Goal: Task Accomplishment & Management: Manage account settings

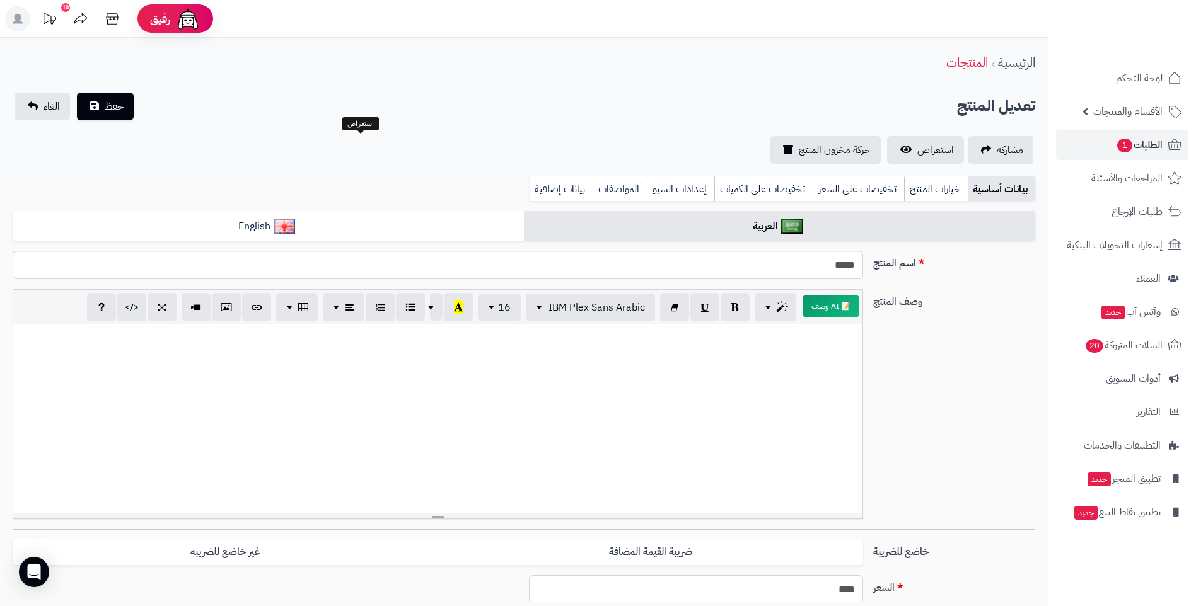
select select
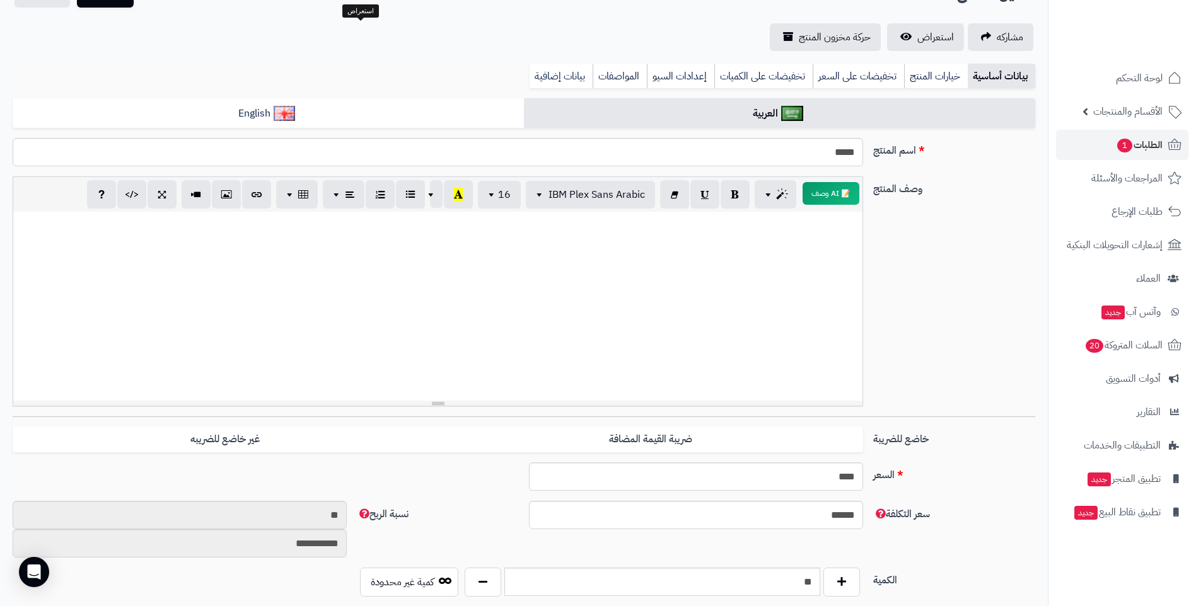
scroll to position [0, 9]
click at [1126, 141] on span "1" at bounding box center [1124, 146] width 15 height 14
click at [1158, 146] on span "الطلبات 1" at bounding box center [1139, 145] width 47 height 18
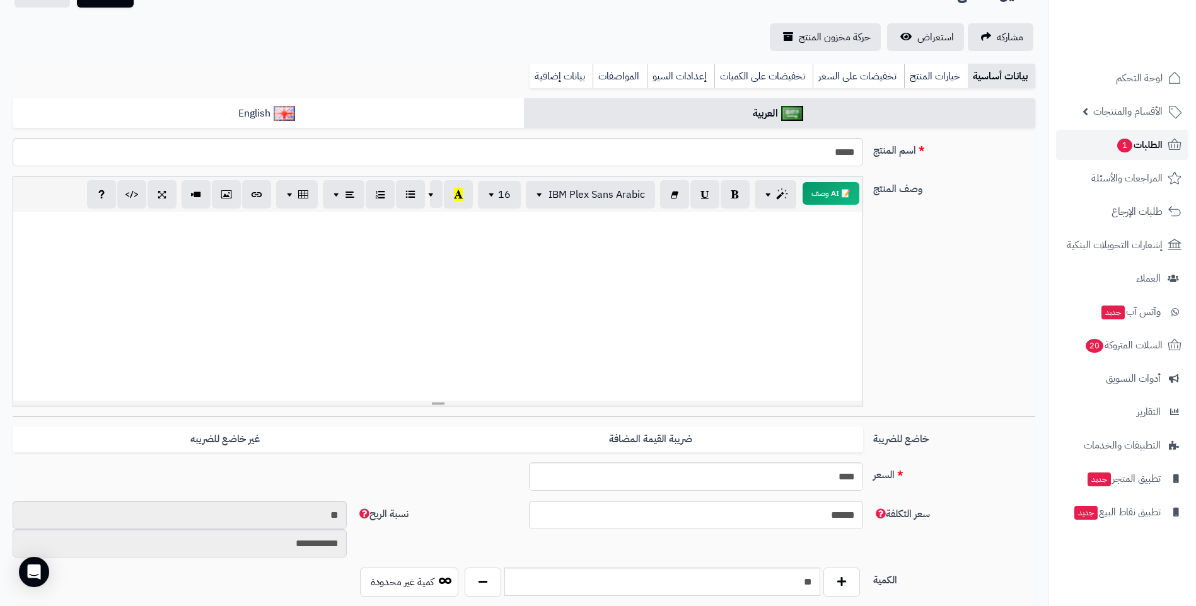
click at [1171, 146] on icon at bounding box center [1174, 144] width 15 height 15
click at [1126, 149] on span "1" at bounding box center [1124, 146] width 15 height 14
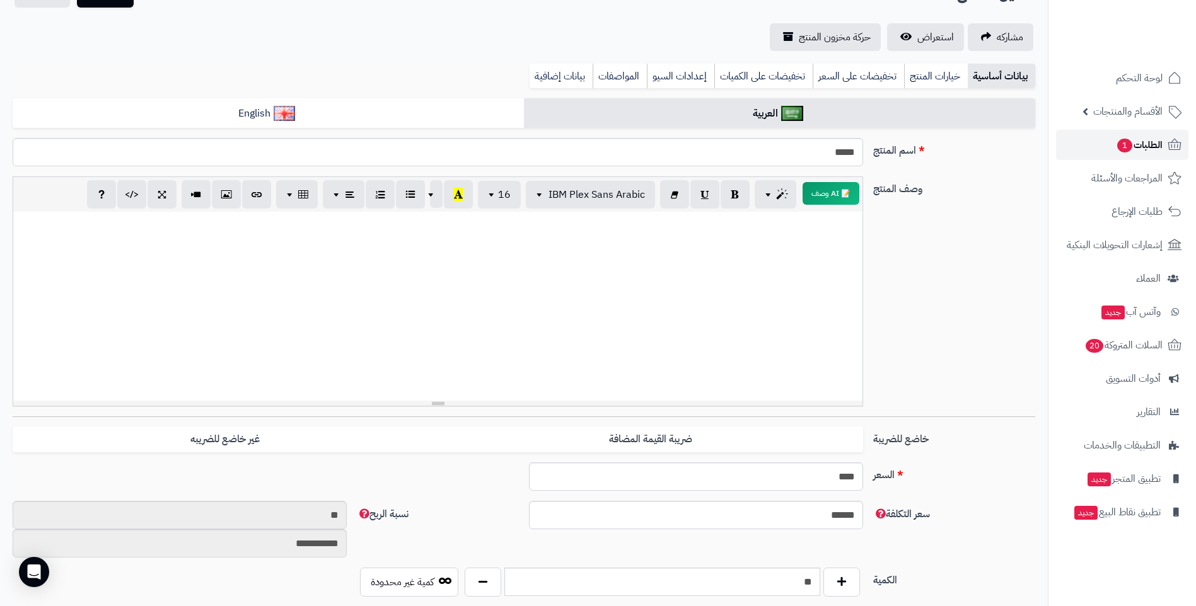
click at [1123, 144] on span "1" at bounding box center [1124, 146] width 15 height 14
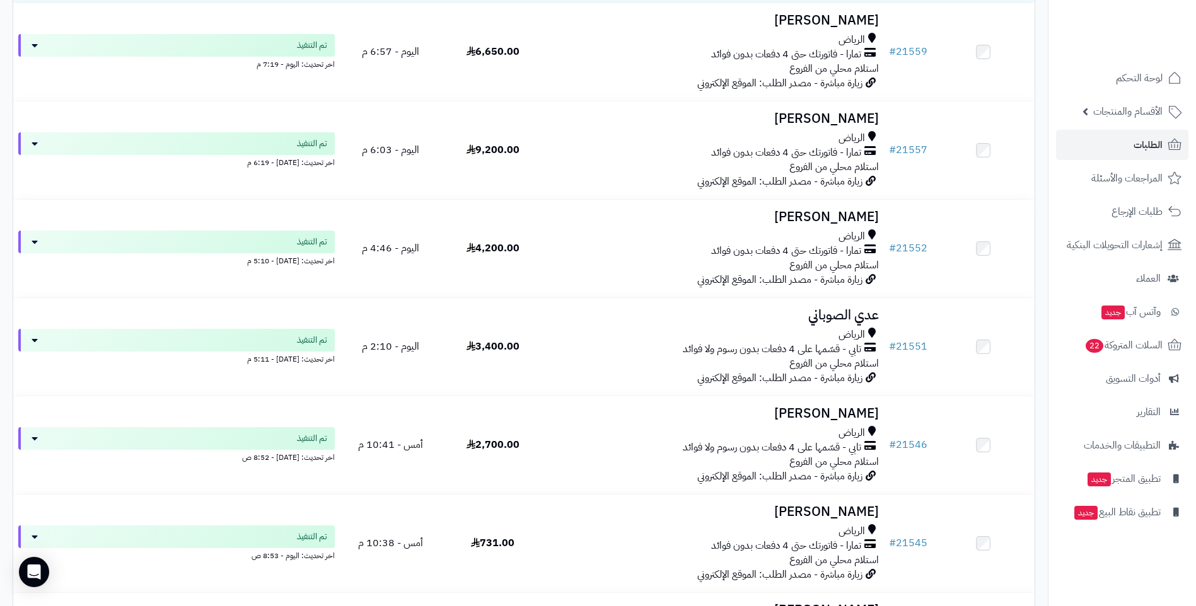
scroll to position [400, 0]
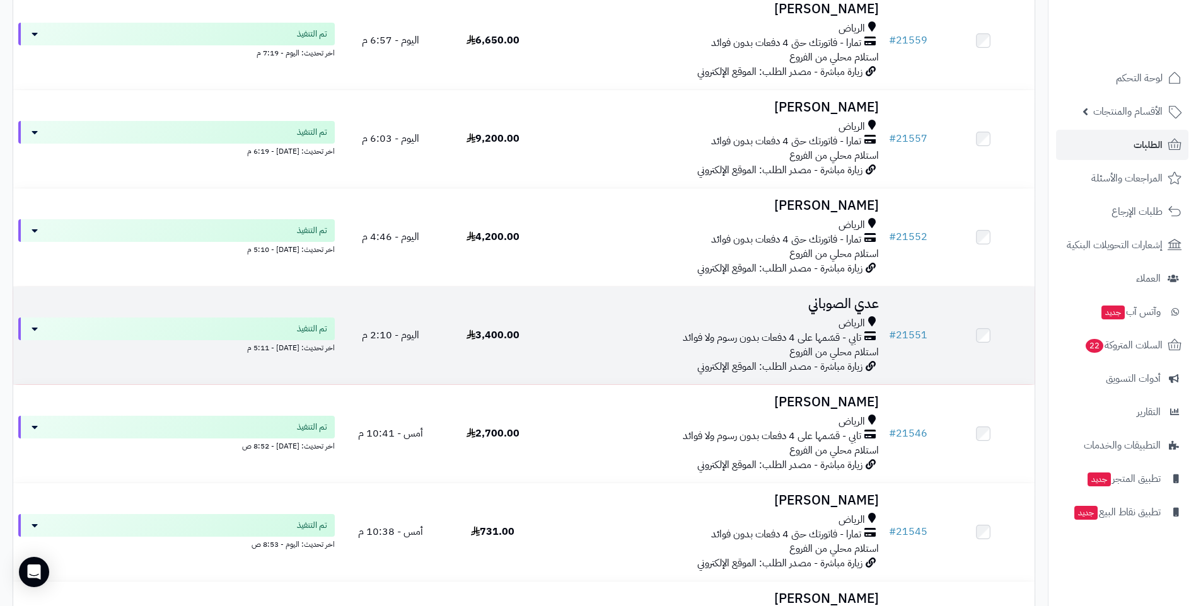
click at [835, 322] on div "الرياض" at bounding box center [714, 323] width 330 height 14
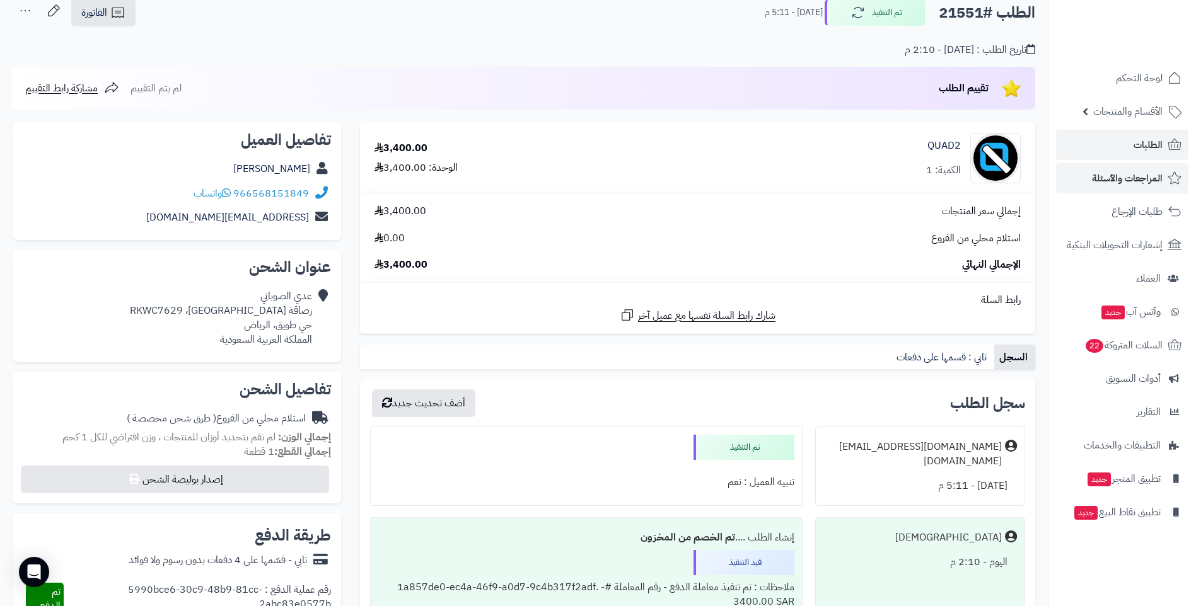
scroll to position [80, 0]
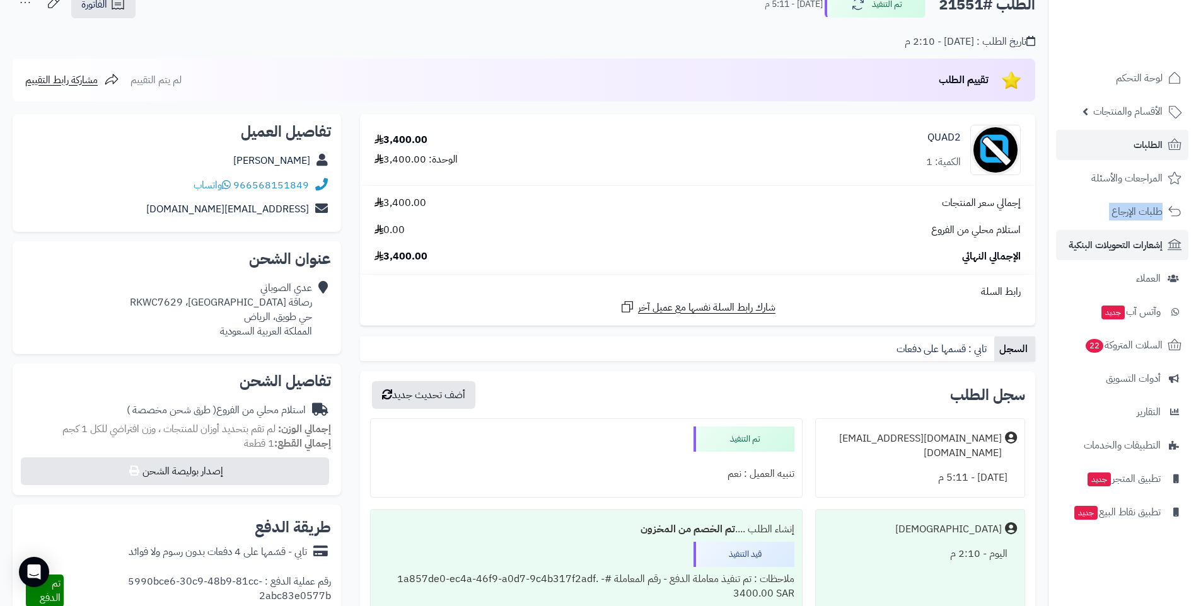
click at [1191, 230] on ul "لوحة التحكم الأقسام والمنتجات المنتجات الأقسام الماركات مواصفات المنتجات مواصفا…" at bounding box center [1122, 295] width 148 height 465
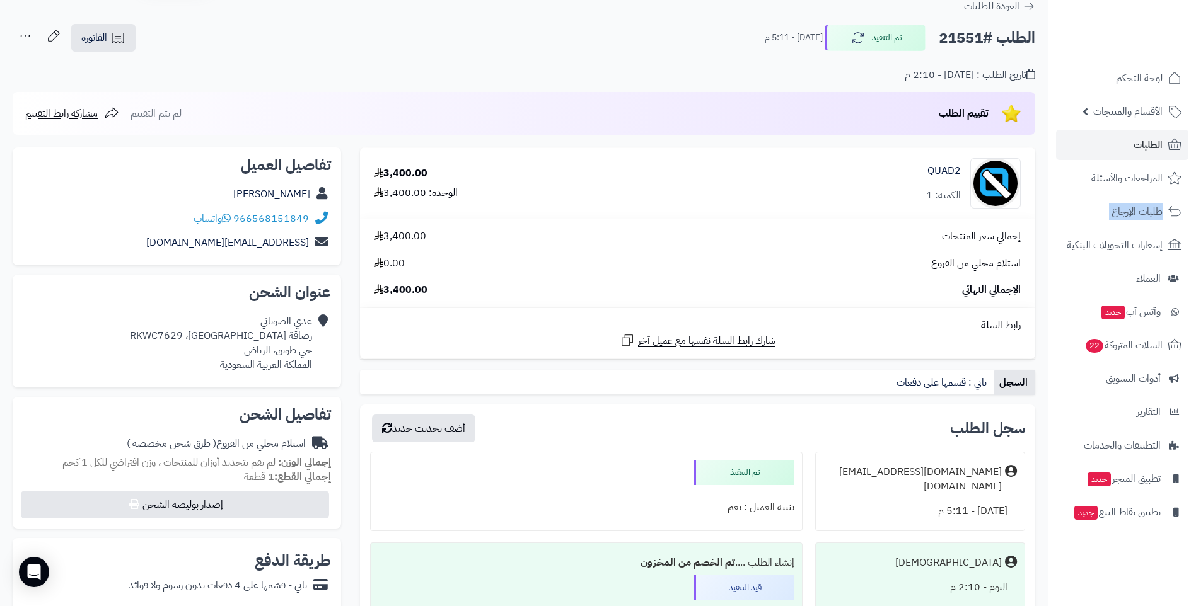
scroll to position [0, 0]
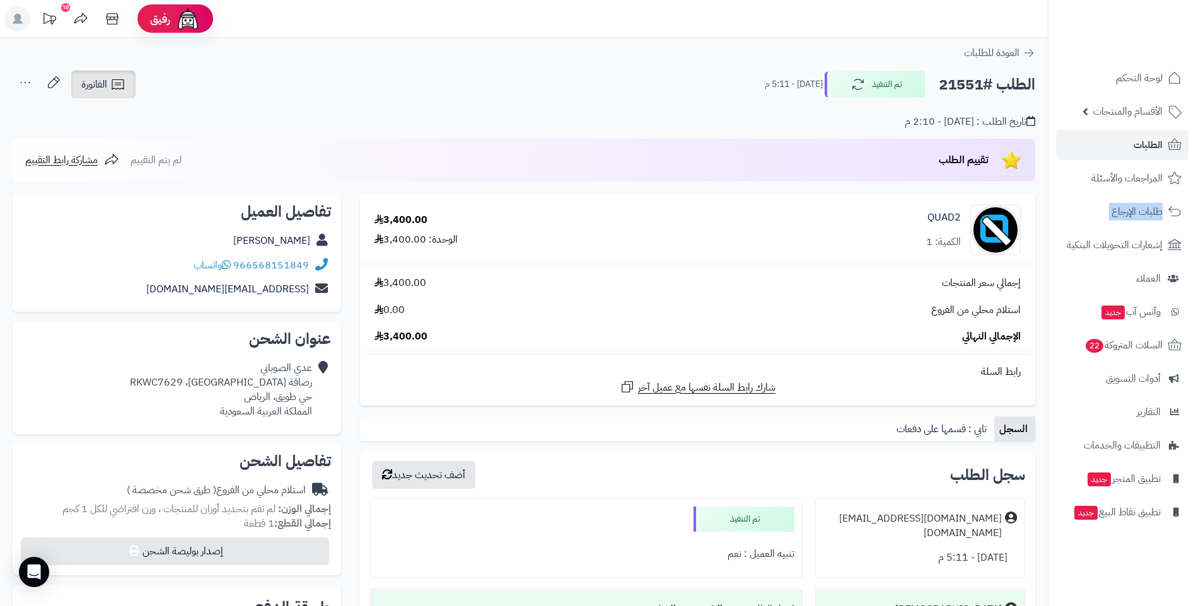
click at [110, 86] on link "الفاتورة" at bounding box center [103, 85] width 64 height 28
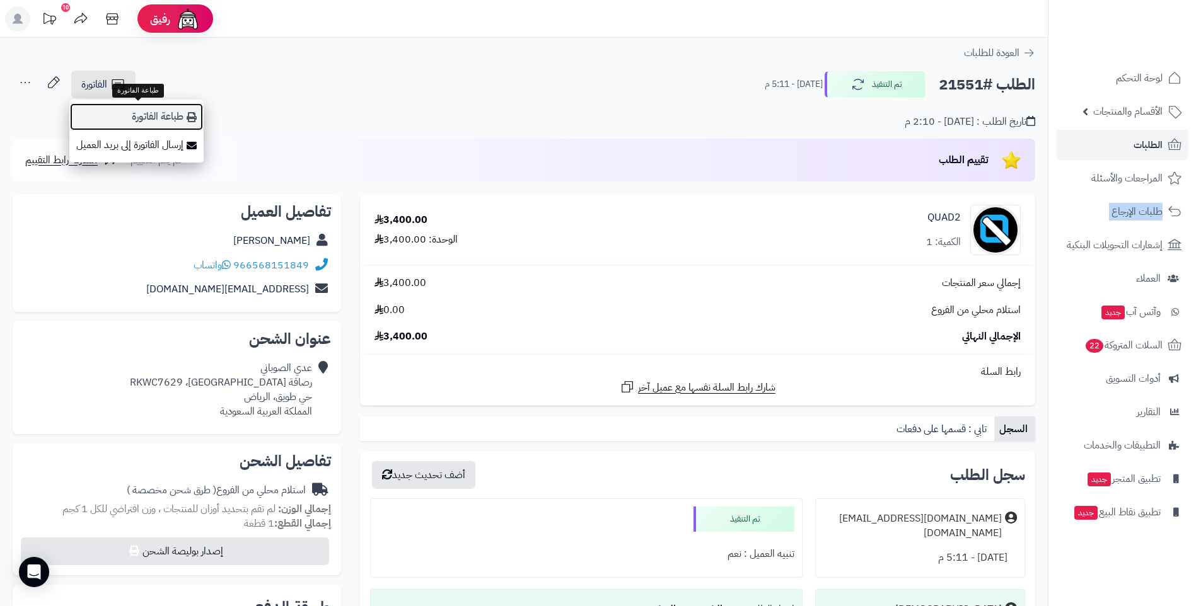
click at [161, 118] on link "طباعة الفاتورة" at bounding box center [136, 117] width 134 height 28
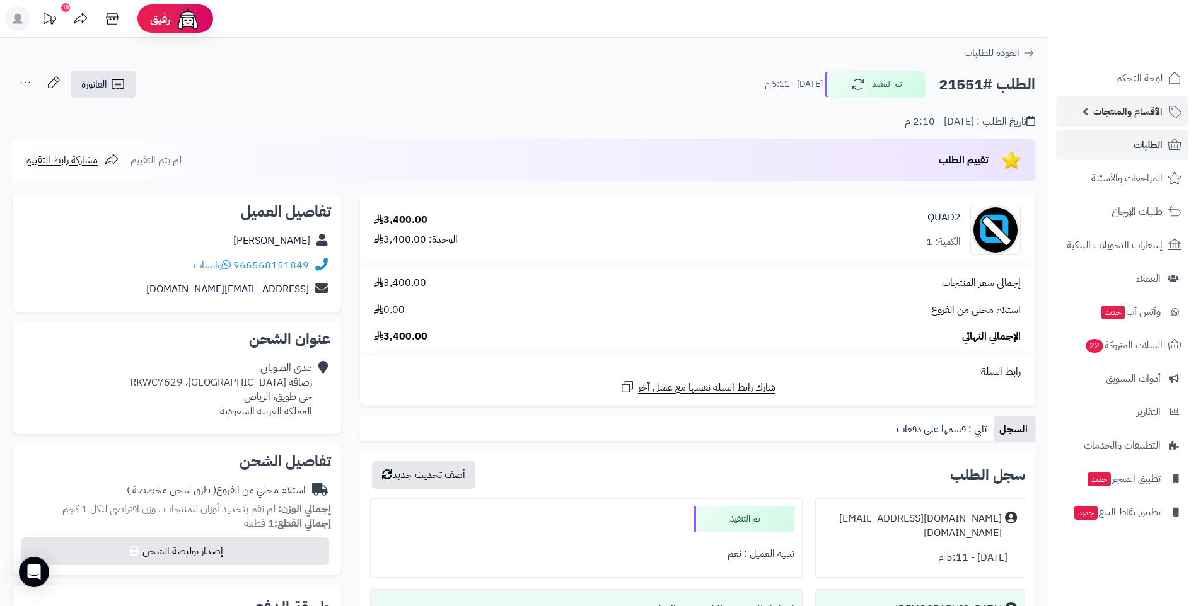
click at [1138, 115] on span "الأقسام والمنتجات" at bounding box center [1127, 112] width 69 height 18
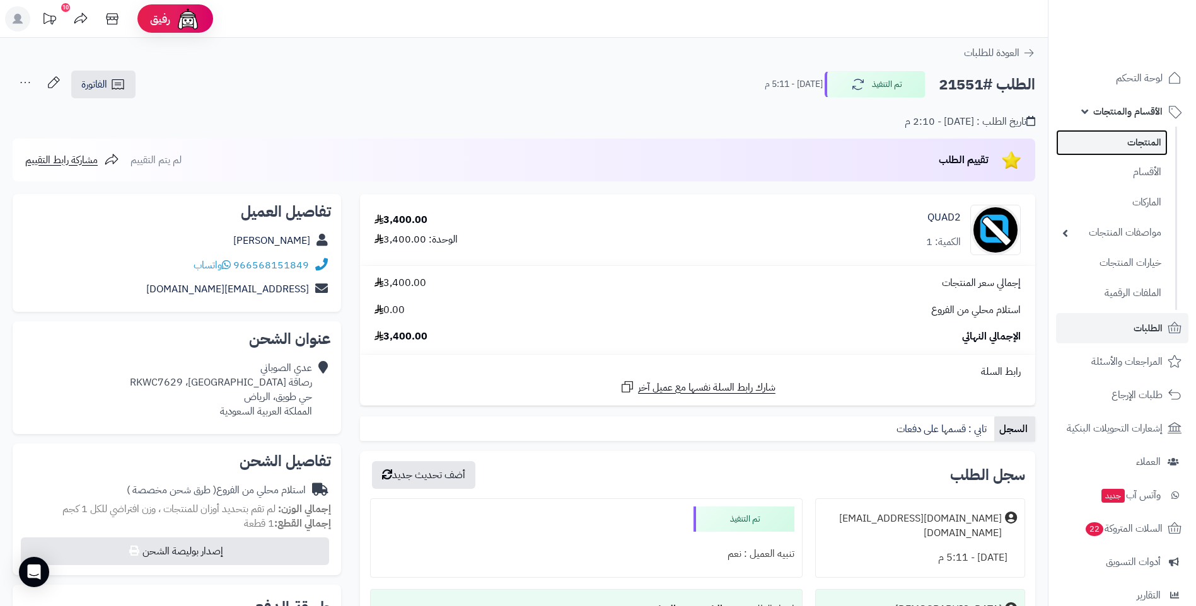
click at [1137, 145] on link "المنتجات" at bounding box center [1112, 143] width 112 height 26
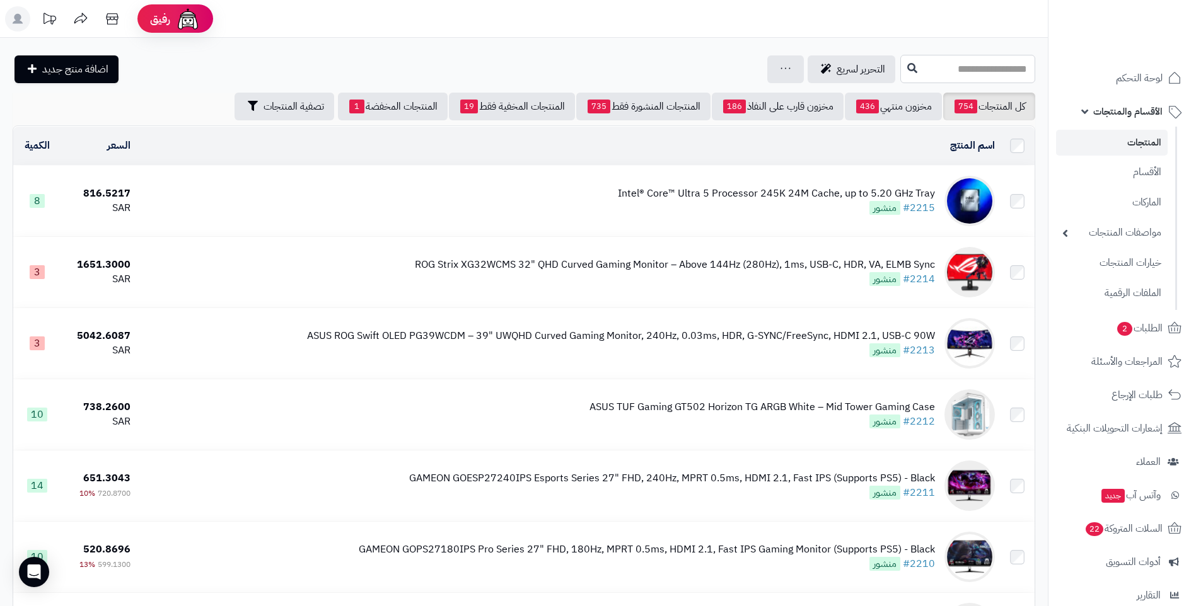
click at [983, 71] on input "text" at bounding box center [967, 69] width 135 height 28
type input "***"
click at [1014, 101] on link "معرض كواد 2" at bounding box center [967, 99] width 135 height 23
click at [980, 73] on input "***" at bounding box center [967, 69] width 135 height 28
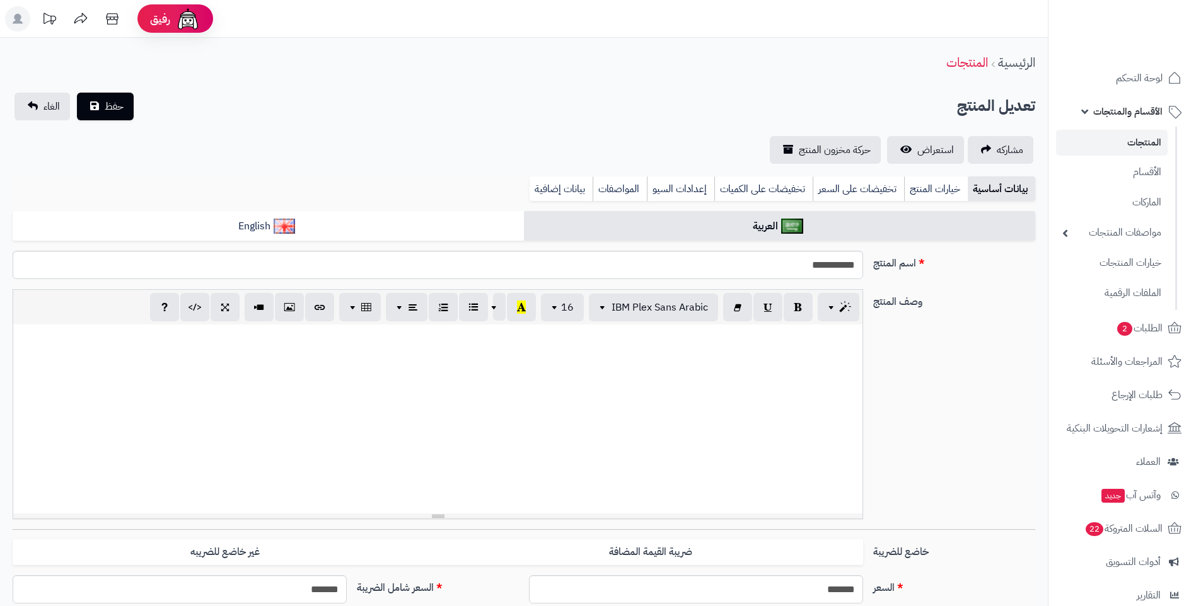
select select
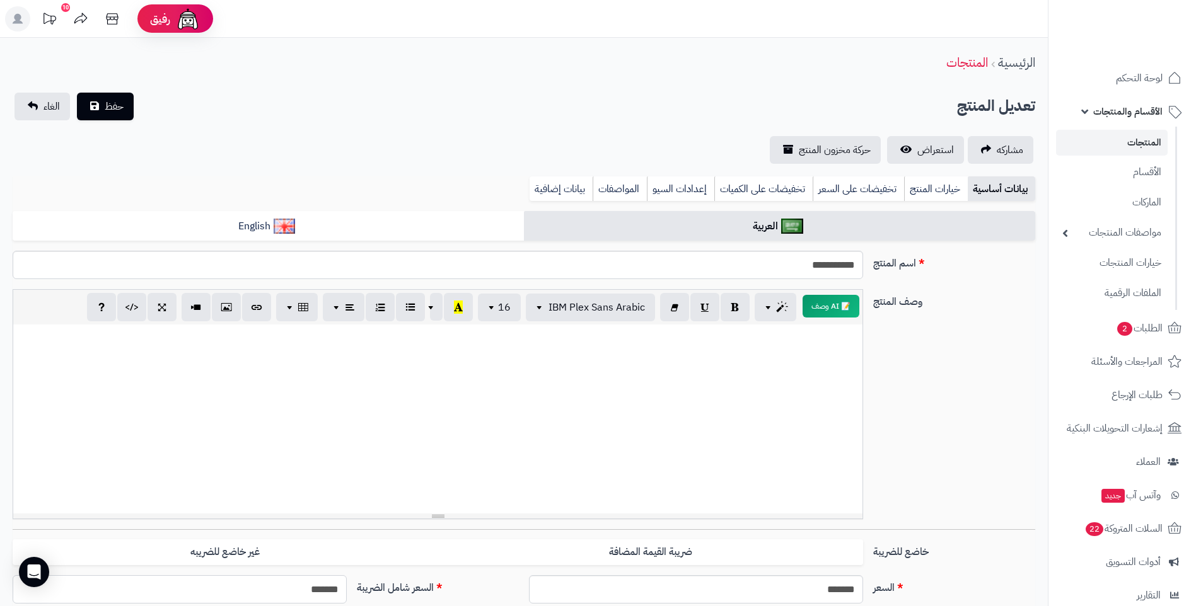
click at [275, 591] on input "*******" at bounding box center [180, 590] width 334 height 28
type input "*"
type input "****"
type input "**********"
type input "****"
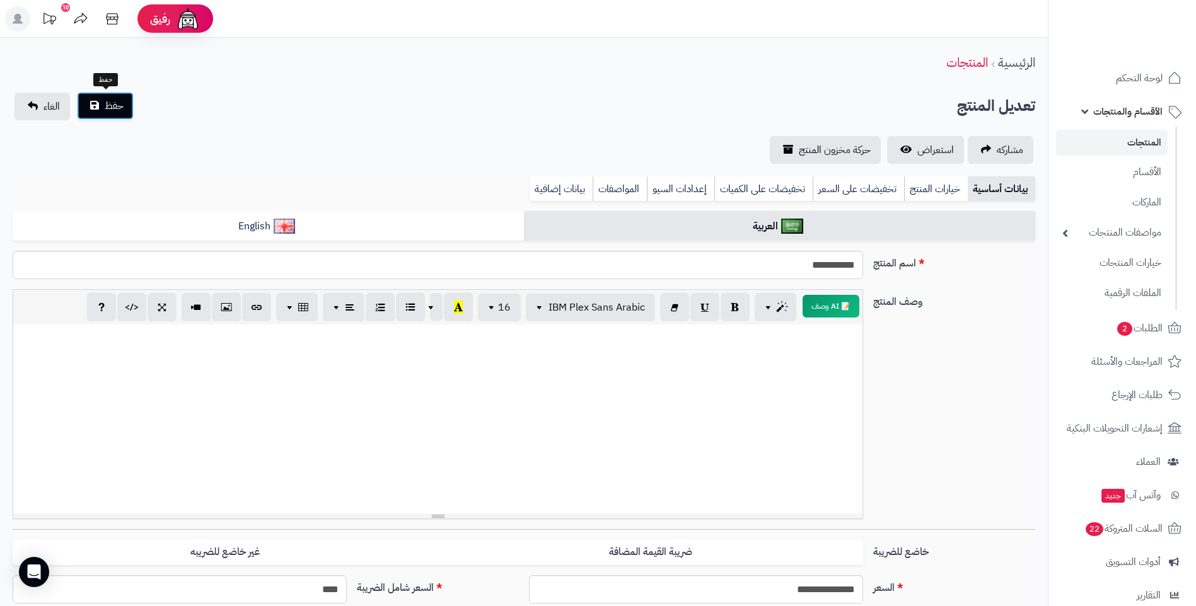
click at [107, 110] on span "حفظ" at bounding box center [114, 105] width 19 height 15
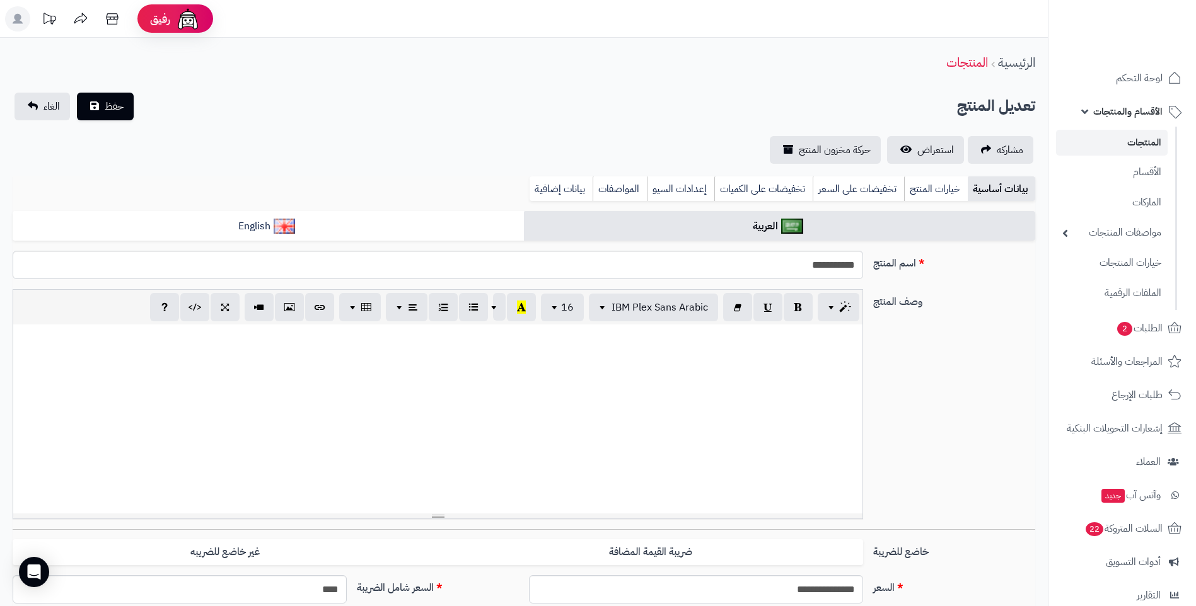
select select
click at [922, 151] on span "استعراض" at bounding box center [935, 149] width 37 height 15
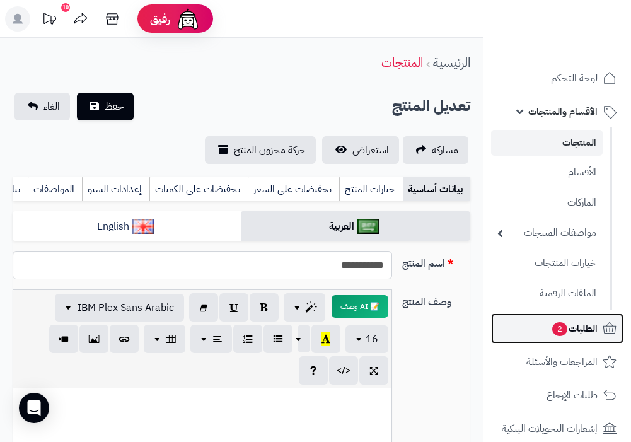
click at [581, 331] on span "الطلبات 2" at bounding box center [574, 329] width 47 height 18
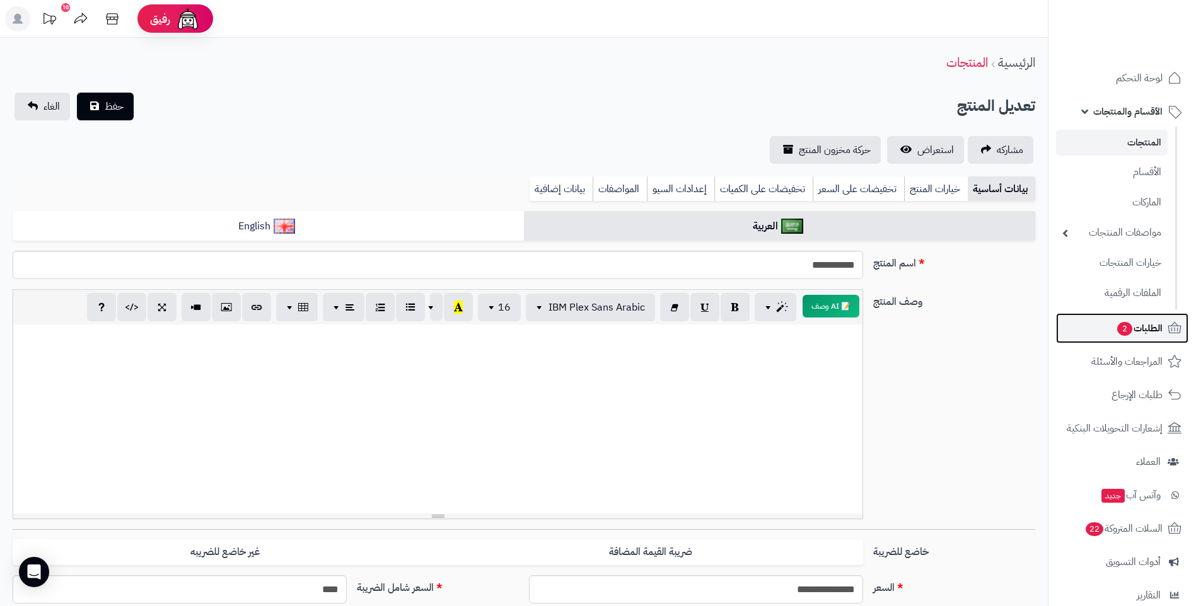
click at [1122, 328] on span "2" at bounding box center [1125, 329] width 16 height 14
click at [1122, 328] on span "2" at bounding box center [1124, 329] width 15 height 14
click at [1168, 328] on icon at bounding box center [1174, 328] width 15 height 15
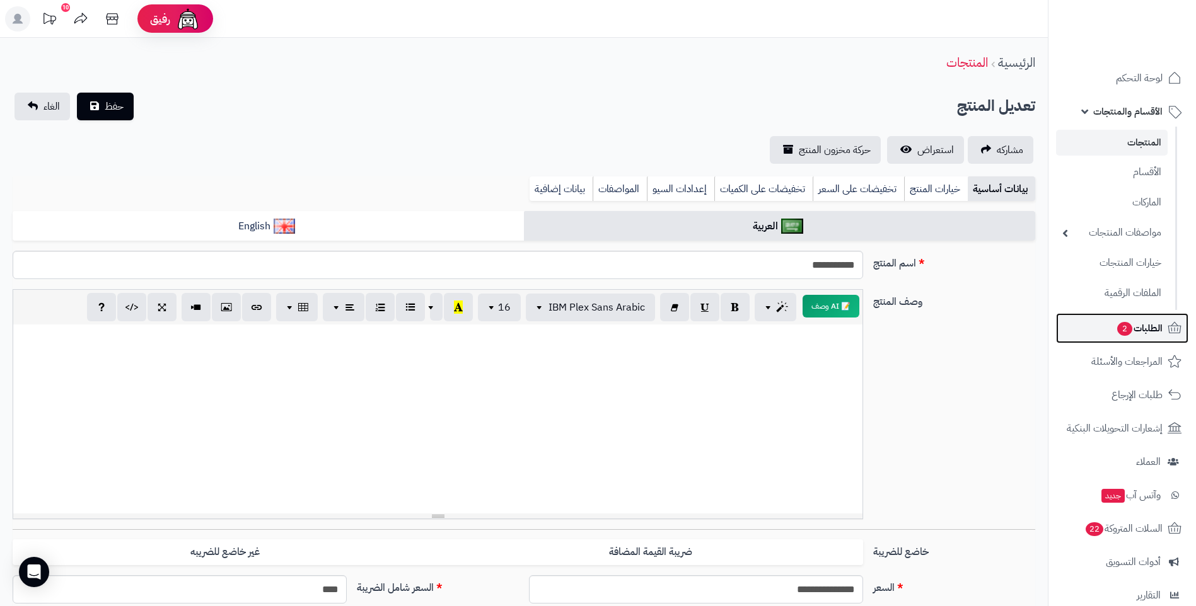
click at [1168, 328] on icon at bounding box center [1174, 328] width 15 height 15
click at [1146, 294] on link "الملفات الرقمية" at bounding box center [1112, 293] width 112 height 26
click at [1151, 325] on span "الطلبات 2" at bounding box center [1139, 329] width 47 height 18
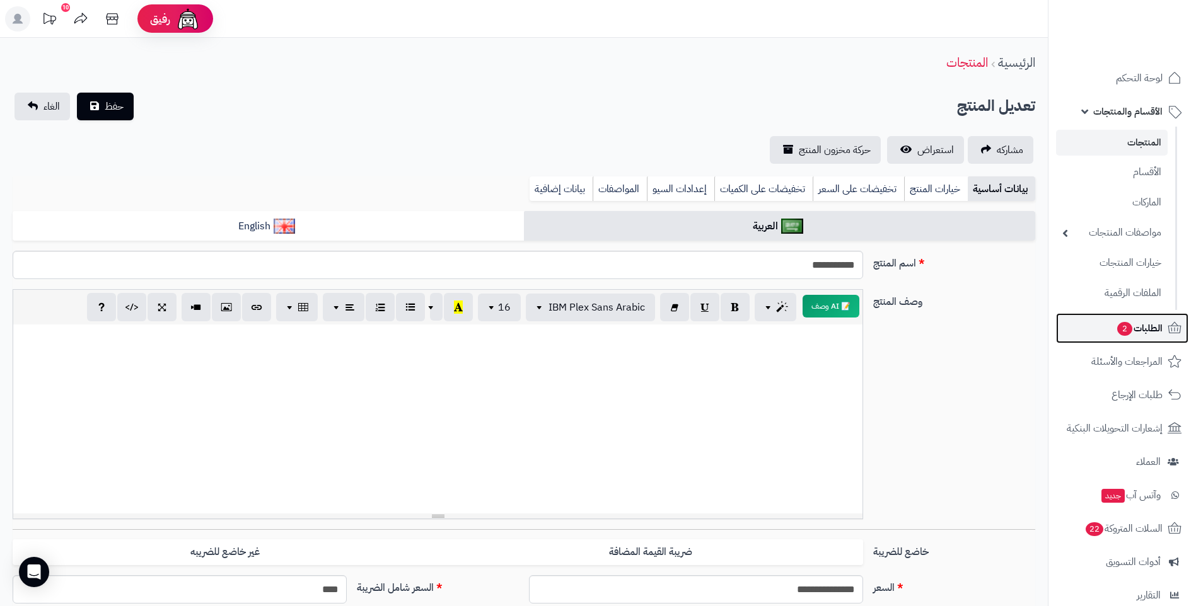
click at [1151, 325] on span "الطلبات 2" at bounding box center [1139, 329] width 47 height 18
click at [1140, 328] on span "الطلبات 2" at bounding box center [1139, 329] width 47 height 18
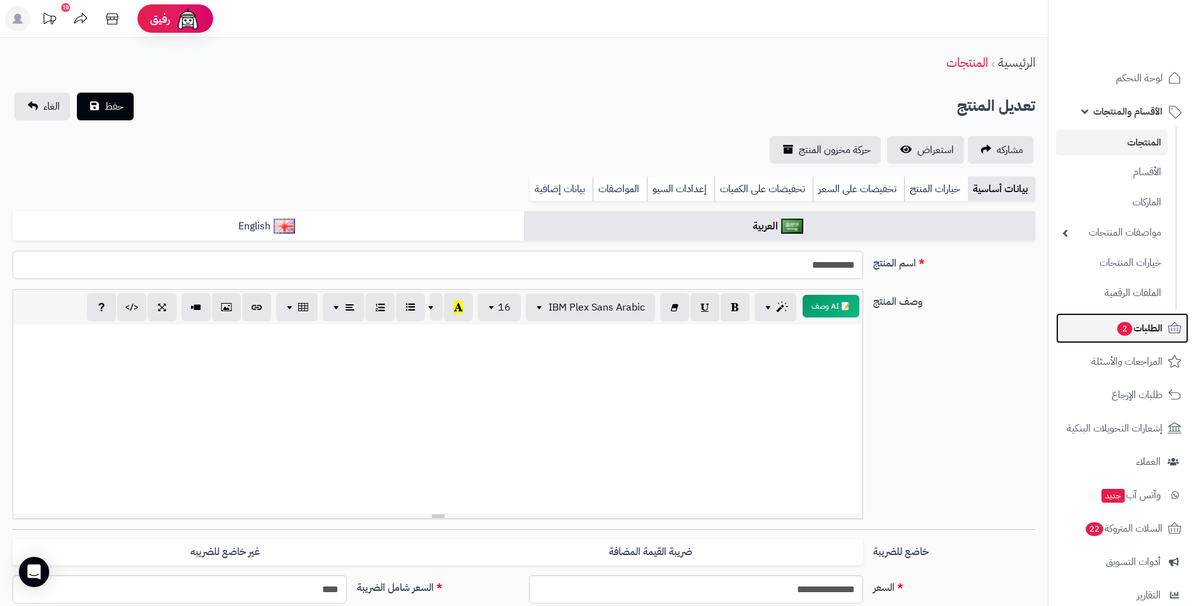
click at [1136, 329] on span "الطلبات 2" at bounding box center [1139, 329] width 47 height 18
click at [1129, 332] on span "2" at bounding box center [1124, 329] width 15 height 14
click at [1129, 332] on span "2" at bounding box center [1124, 329] width 16 height 15
click at [1129, 332] on span "2" at bounding box center [1124, 329] width 15 height 14
click at [1130, 330] on span "2" at bounding box center [1124, 329] width 16 height 14
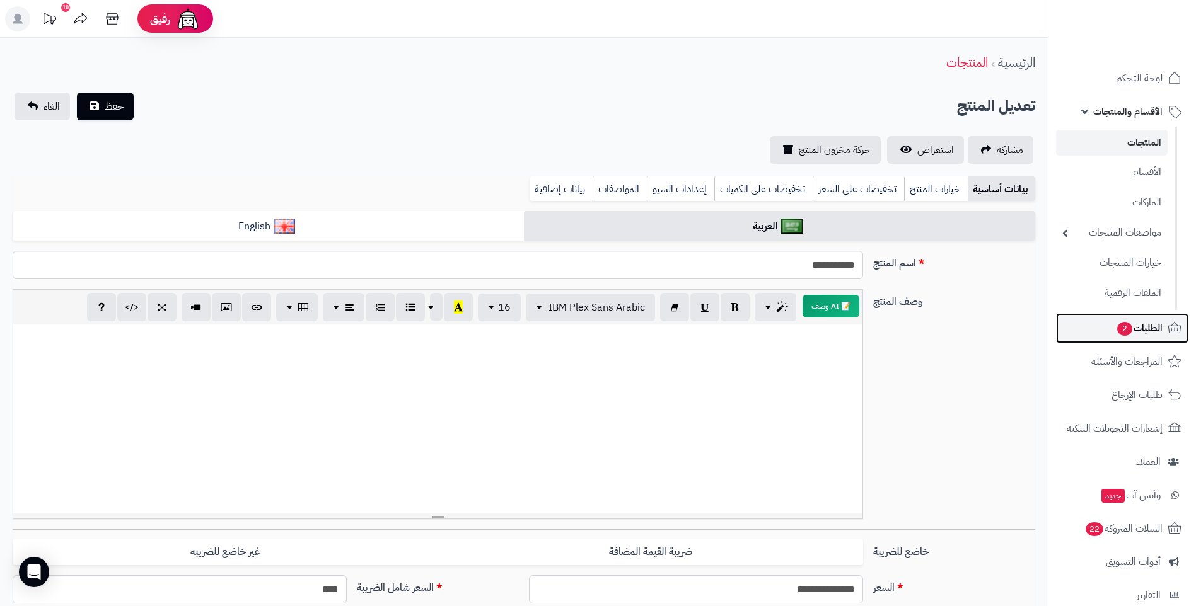
click at [1130, 329] on span "2" at bounding box center [1124, 329] width 15 height 14
click at [1131, 328] on span "الطلبات 2" at bounding box center [1139, 329] width 47 height 18
click at [1164, 325] on link "الطلبات 2" at bounding box center [1122, 328] width 132 height 30
click at [1130, 330] on span "الطلبات 2" at bounding box center [1139, 329] width 47 height 18
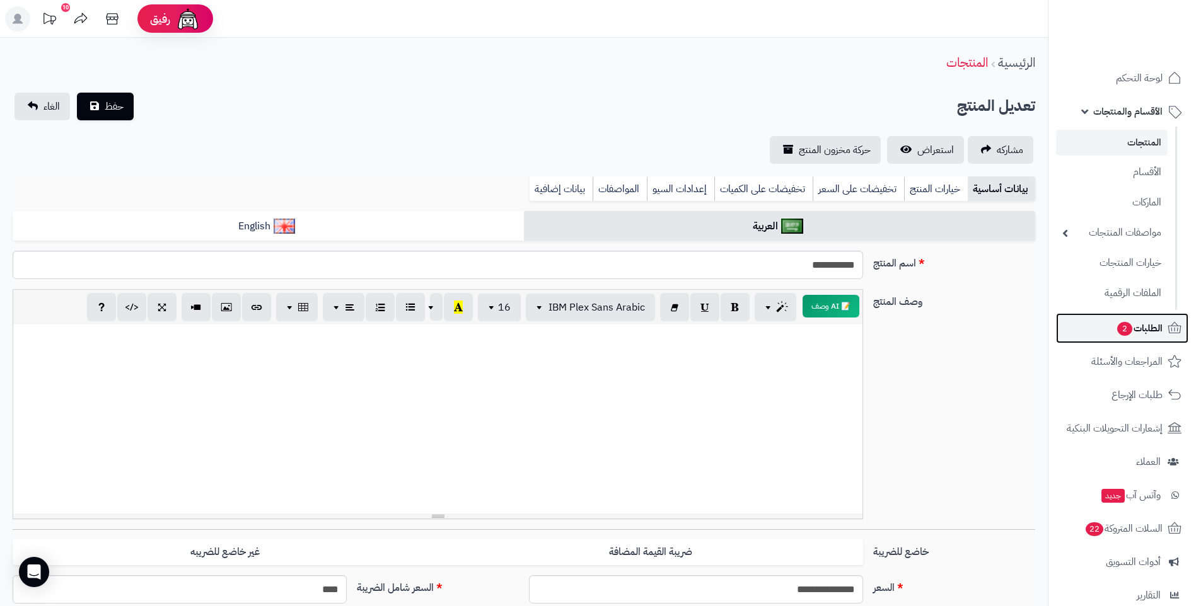
click at [1127, 330] on span "2" at bounding box center [1124, 329] width 16 height 15
click at [1125, 330] on span "2" at bounding box center [1124, 329] width 15 height 14
click at [1123, 330] on span "2" at bounding box center [1124, 329] width 15 height 14
click at [1123, 330] on span "2" at bounding box center [1125, 329] width 16 height 14
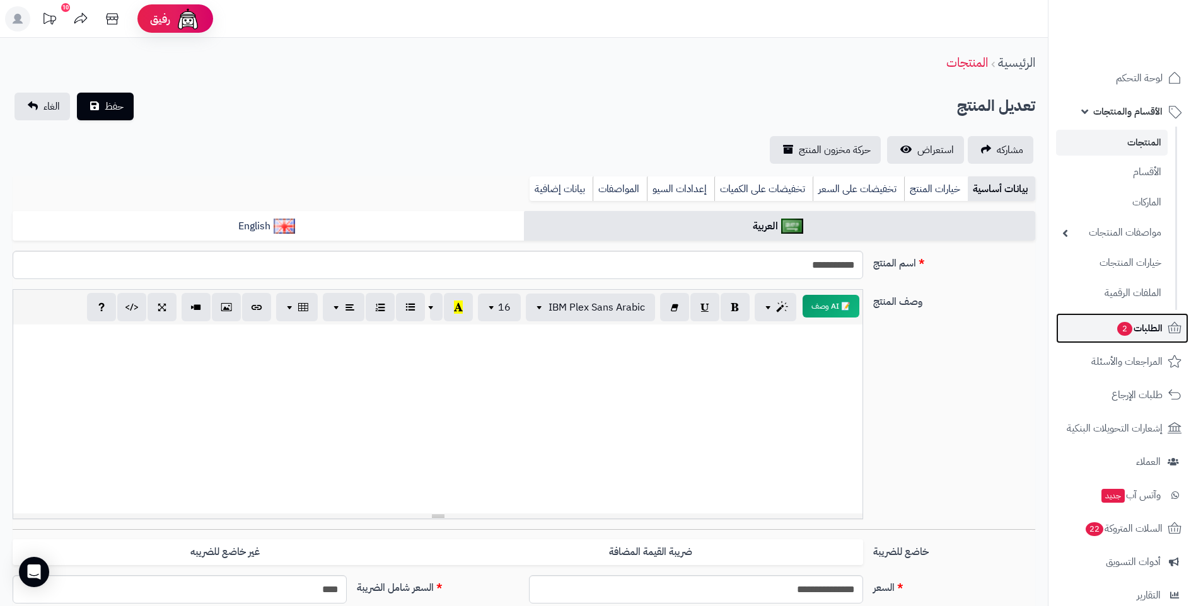
click at [1123, 330] on span "2" at bounding box center [1124, 329] width 15 height 14
click at [1123, 328] on span "2" at bounding box center [1124, 329] width 16 height 15
click at [1121, 328] on span "2" at bounding box center [1124, 329] width 15 height 14
click at [1116, 330] on span "2" at bounding box center [1124, 329] width 16 height 14
click at [1117, 330] on span "2" at bounding box center [1124, 329] width 15 height 14
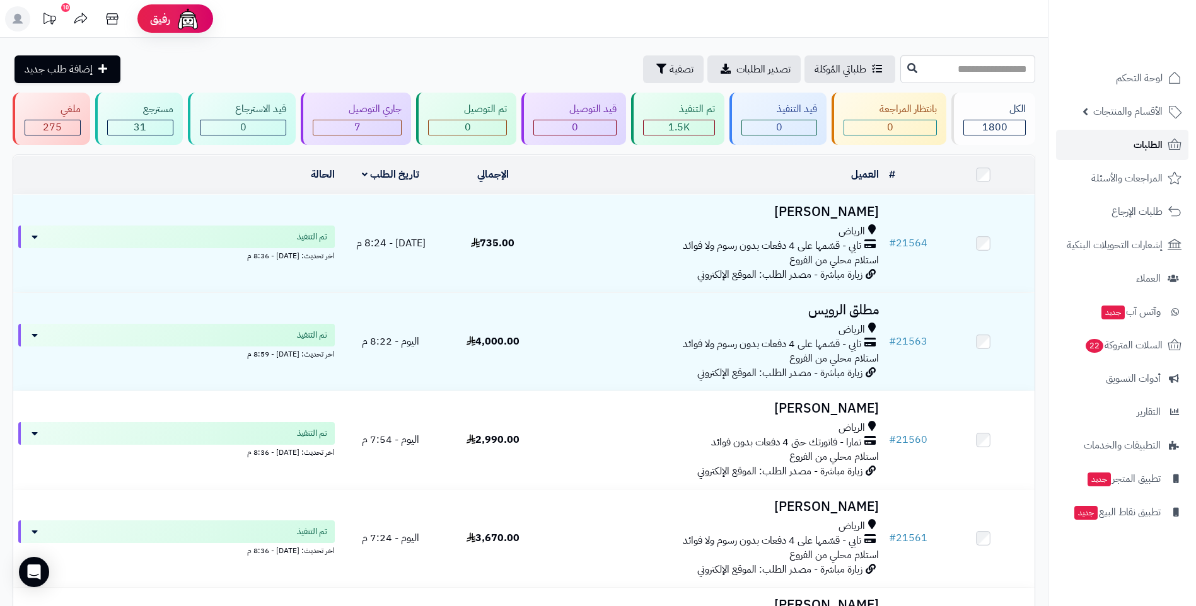
click at [1136, 151] on span "الطلبات" at bounding box center [1147, 145] width 29 height 18
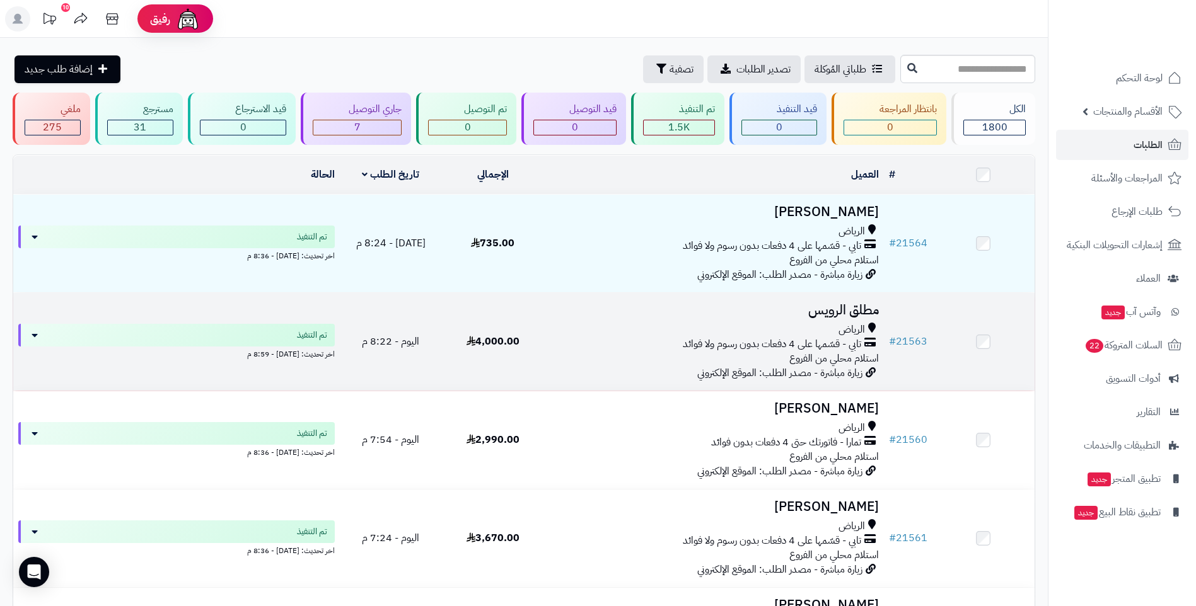
click at [598, 352] on div "الرياض تابي - قسّمها على 4 دفعات بدون رسوم ولا فوائد استلام محلي من الفروع" at bounding box center [714, 344] width 330 height 43
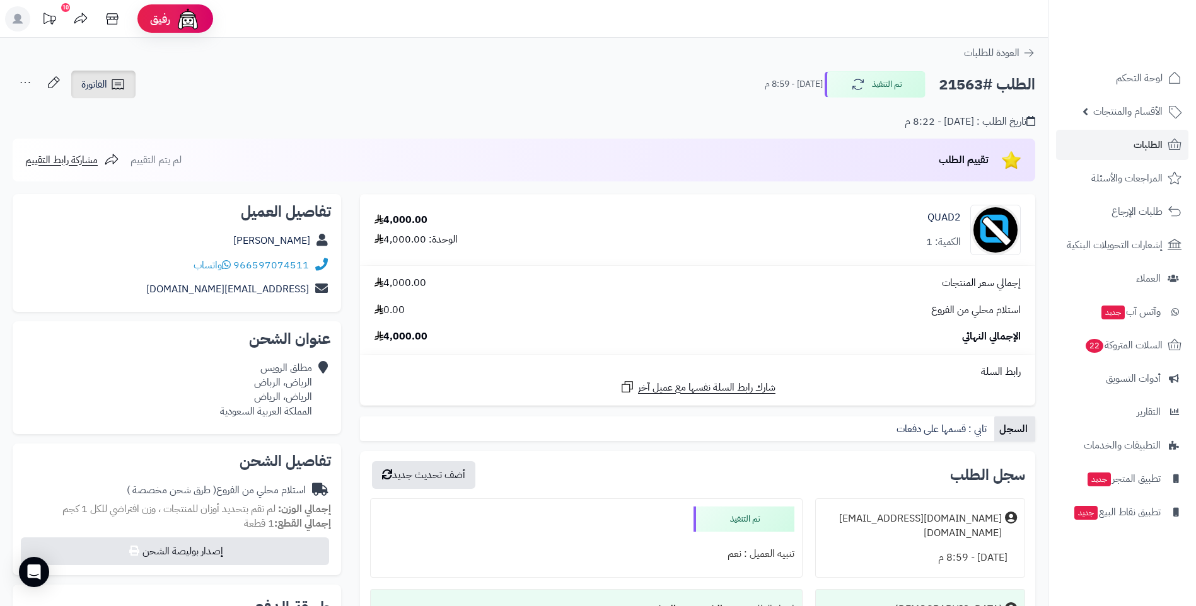
click at [115, 83] on icon at bounding box center [118, 84] width 12 height 10
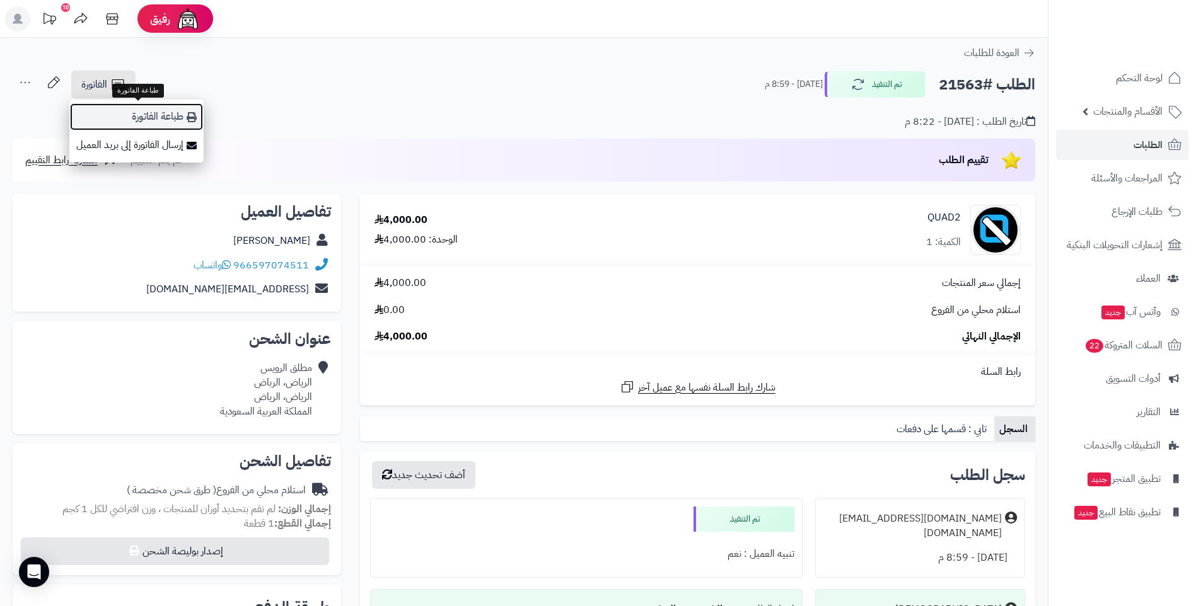
click at [180, 115] on link "طباعة الفاتورة" at bounding box center [136, 117] width 134 height 28
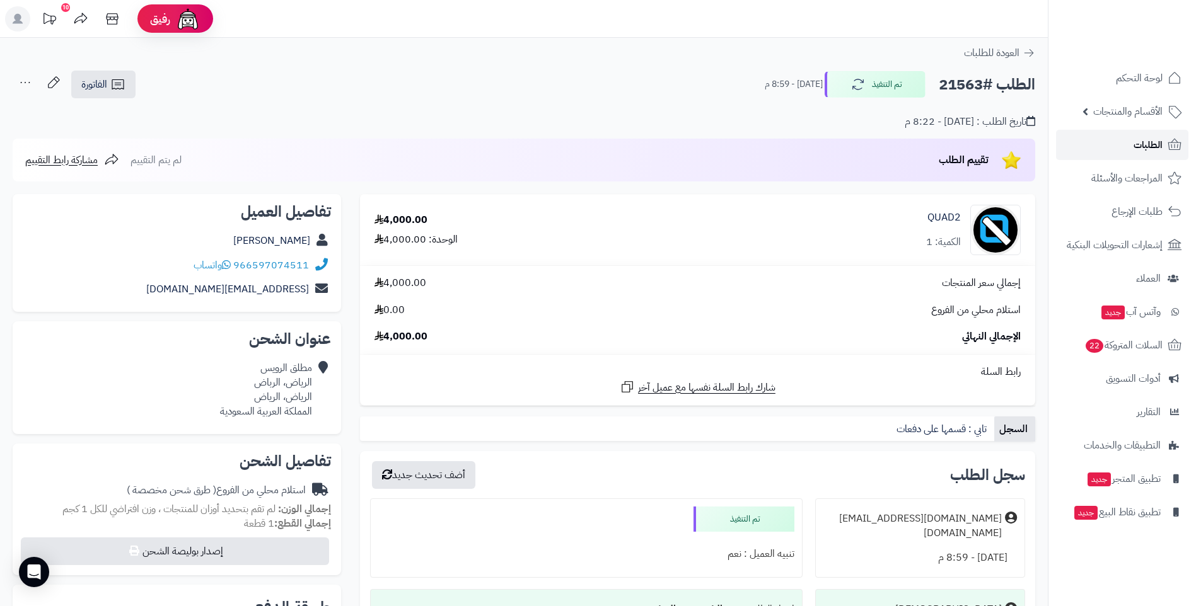
click at [1113, 151] on link "الطلبات" at bounding box center [1122, 145] width 132 height 30
